Goal: Task Accomplishment & Management: Manage account settings

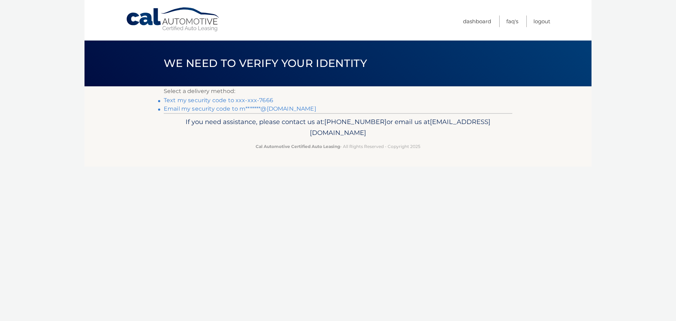
click at [239, 100] on link "Text my security code to xxx-xxx-7666" at bounding box center [218, 100] width 109 height 7
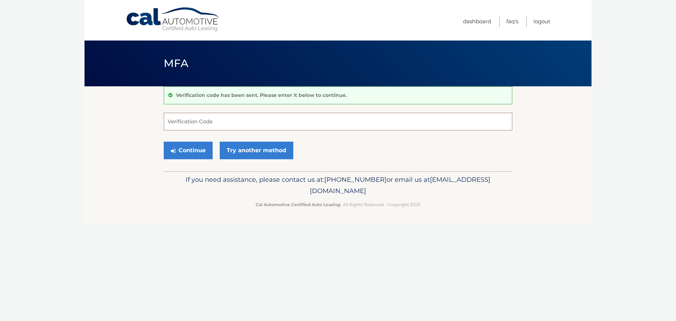
click at [210, 117] on input "Verification Code" at bounding box center [338, 122] width 348 height 18
type input "522796"
click at [164, 142] on button "Continue" at bounding box center [188, 151] width 49 height 18
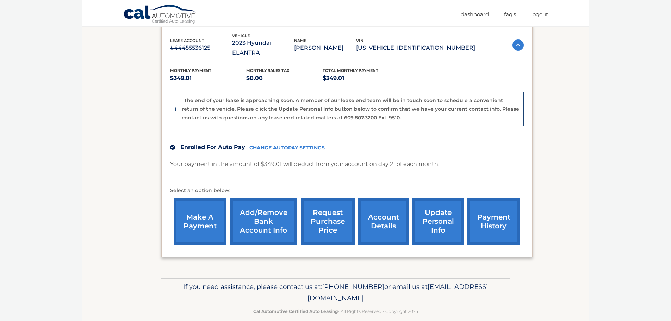
scroll to position [123, 0]
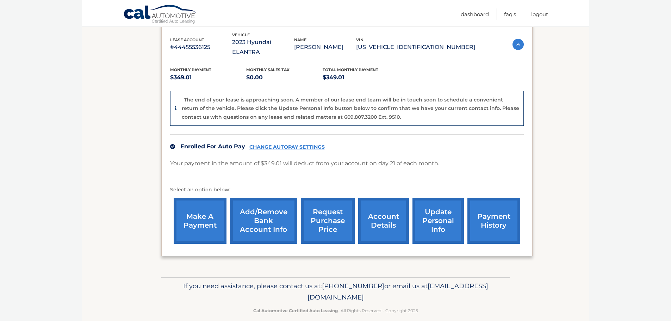
click at [200, 199] on link "make a payment" at bounding box center [200, 220] width 53 height 46
click at [286, 144] on link "CHANGE AUTOPAY SETTINGS" at bounding box center [286, 147] width 75 height 6
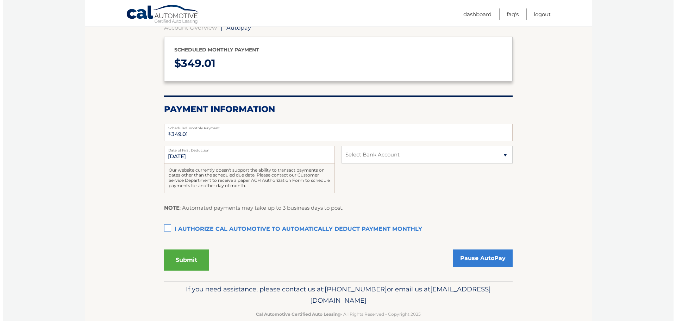
scroll to position [88, 0]
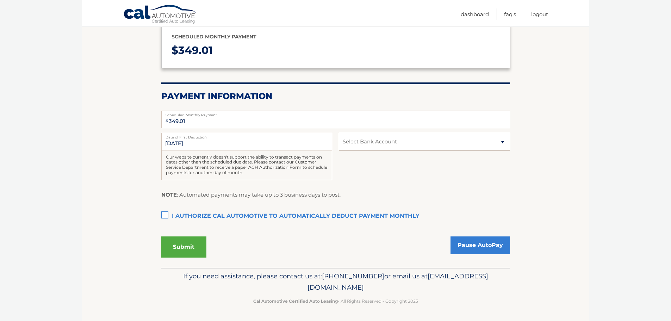
click at [494, 150] on select "Select Bank Account Checking CITIBANK NA *****7382 Checking JPMORGAN CHASE BANK…" at bounding box center [424, 142] width 171 height 18
select select "MjgzODliOGUtYzlmMy00YWVhLWE4NjctMjVjNzJiN2U0YTFm"
click at [339, 133] on select "Select Bank Account Checking CITIBANK NA *****7382 Checking JPMORGAN CHASE BANK…" at bounding box center [424, 142] width 171 height 18
click at [165, 214] on label "I authorize cal automotive to automatically deduct payment monthly This checkbo…" at bounding box center [335, 216] width 348 height 14
click at [0, 0] on input "I authorize cal automotive to automatically deduct payment monthly This checkbo…" at bounding box center [0, 0] width 0 height 0
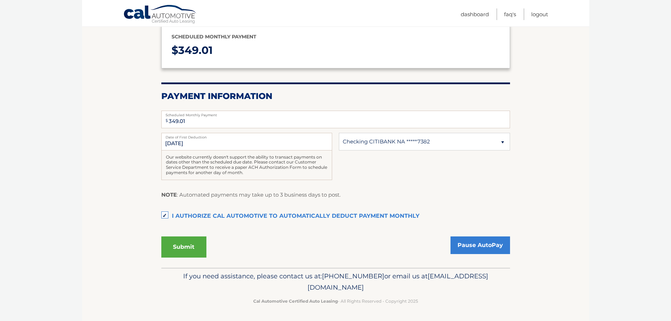
click at [184, 245] on button "Submit" at bounding box center [183, 246] width 45 height 21
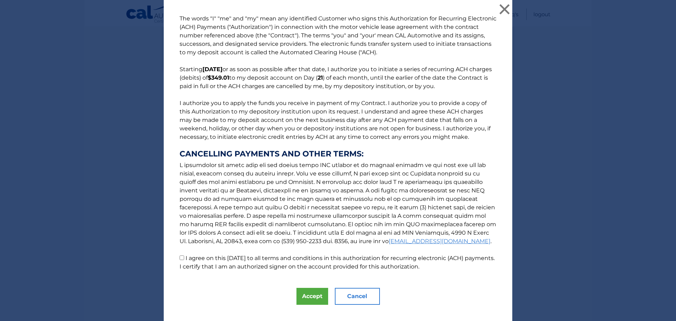
click at [184, 256] on label "I agree on this 09/04/2025 to all terms and conditions in this authorization fo…" at bounding box center [337, 262] width 315 height 15
click at [184, 256] on input "I agree on this 09/04/2025 to all terms and conditions in this authorization fo…" at bounding box center [182, 257] width 5 height 5
checkbox input "true"
click at [298, 292] on button "Accept" at bounding box center [312, 296] width 32 height 17
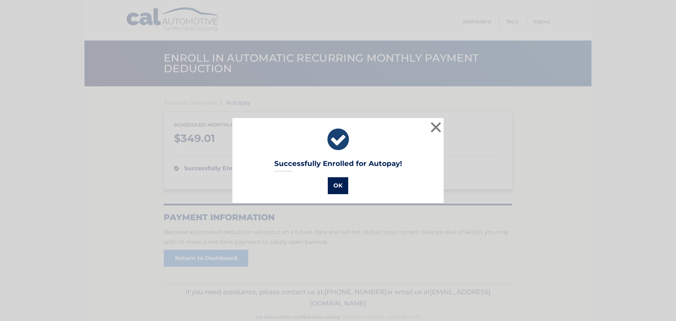
click at [333, 184] on button "OK" at bounding box center [338, 185] width 20 height 17
